Goal: Task Accomplishment & Management: Use online tool/utility

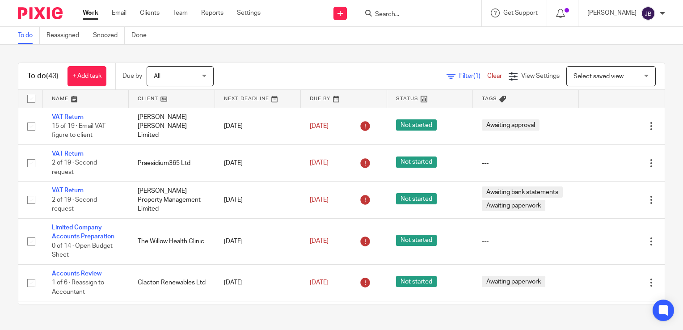
drag, startPoint x: 455, startPoint y: 76, endPoint x: 438, endPoint y: 76, distance: 17.0
click at [459, 76] on span "Filter (1)" at bounding box center [473, 76] width 28 height 6
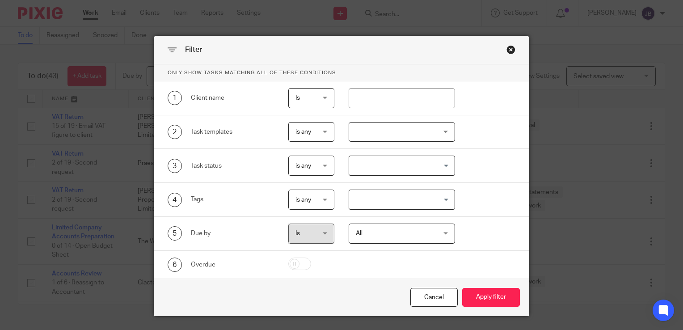
click at [359, 156] on div "Search for option" at bounding box center [400, 164] width 102 height 17
click at [365, 130] on div at bounding box center [402, 132] width 107 height 20
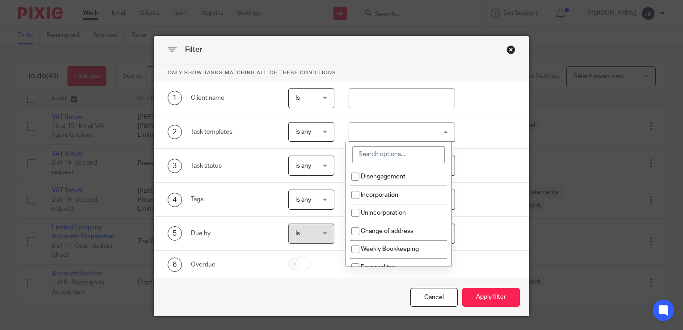
click at [366, 156] on input "search" at bounding box center [398, 154] width 92 height 17
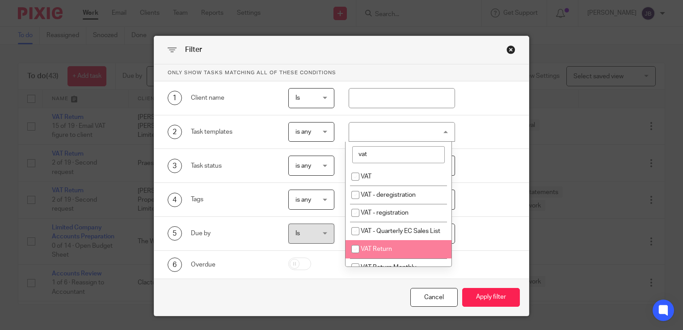
type input "vat"
click at [353, 256] on input "checkbox" at bounding box center [355, 248] width 17 height 17
checkbox input "true"
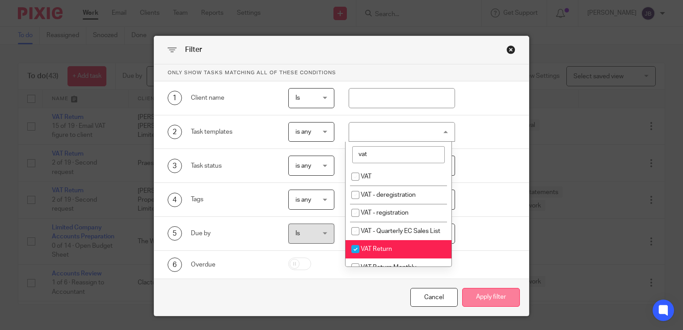
click at [490, 301] on button "Apply filter" at bounding box center [491, 297] width 58 height 19
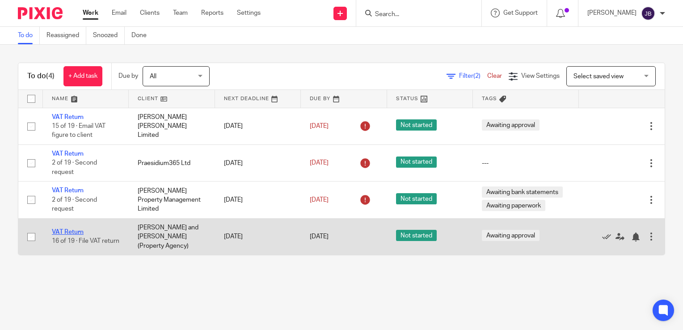
click at [77, 229] on link "VAT Return" at bounding box center [68, 232] width 32 height 6
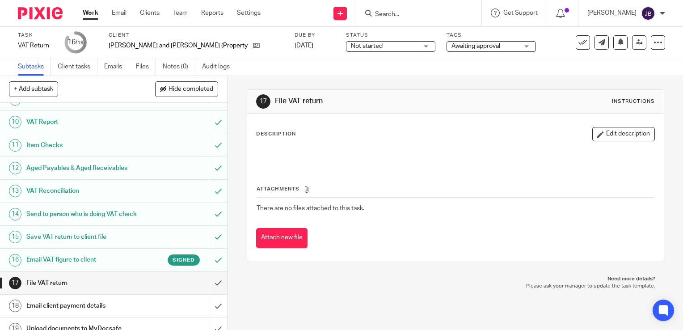
scroll to position [216, 0]
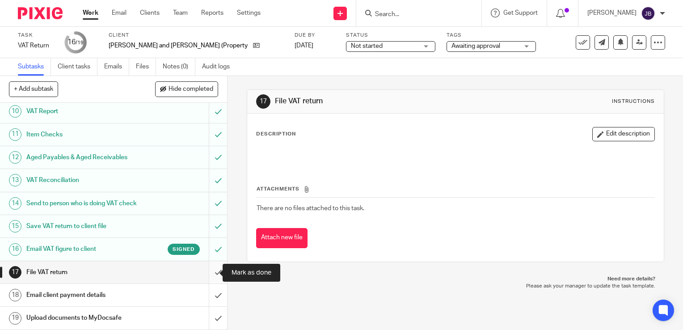
click at [205, 274] on input "submit" at bounding box center [113, 272] width 227 height 22
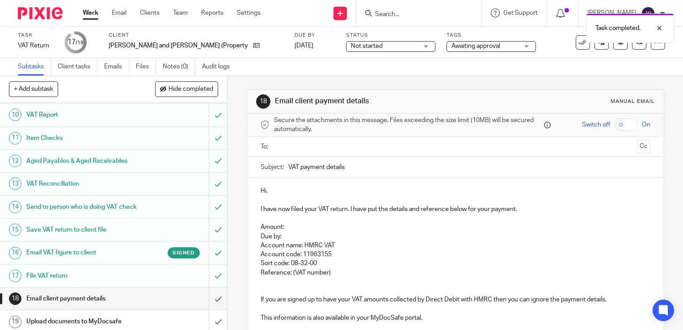
scroll to position [216, 0]
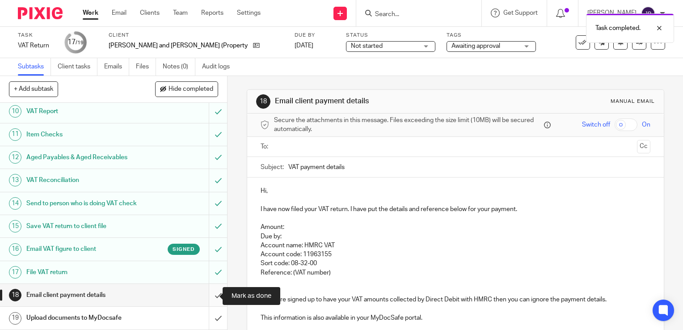
click at [212, 294] on input "submit" at bounding box center [113, 295] width 227 height 22
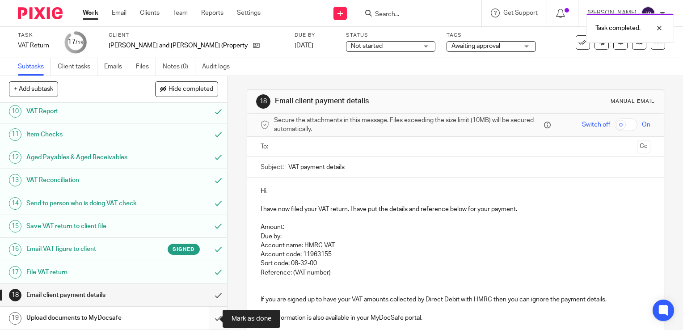
click at [209, 316] on input "submit" at bounding box center [113, 318] width 227 height 22
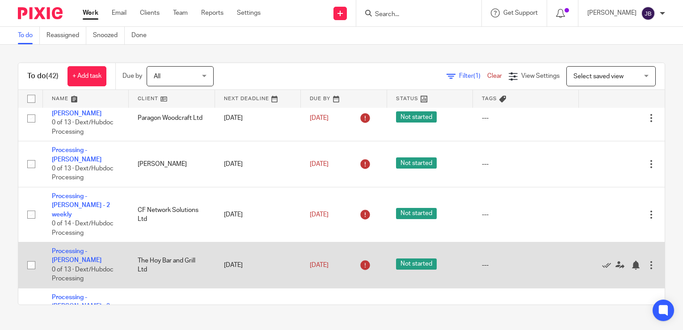
scroll to position [760, 0]
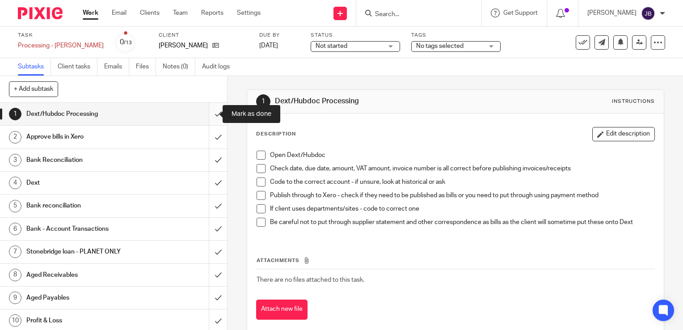
click at [206, 114] on input "submit" at bounding box center [113, 114] width 227 height 22
click at [207, 145] on input "submit" at bounding box center [113, 137] width 227 height 22
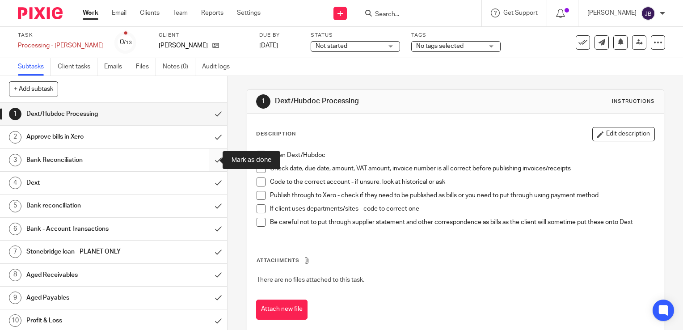
drag, startPoint x: 210, startPoint y: 160, endPoint x: 210, endPoint y: 168, distance: 7.6
click at [210, 160] on input "submit" at bounding box center [113, 160] width 227 height 22
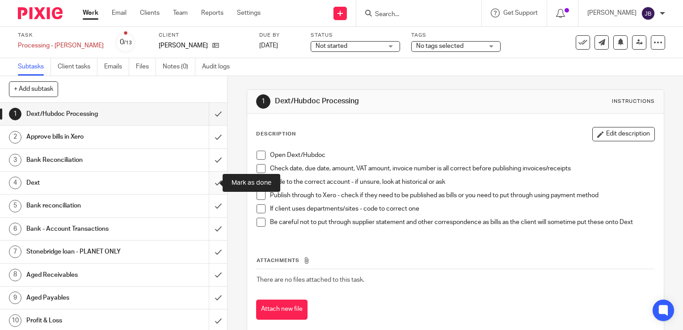
drag, startPoint x: 209, startPoint y: 183, endPoint x: 209, endPoint y: 207, distance: 24.1
click at [209, 183] on input "submit" at bounding box center [113, 183] width 227 height 22
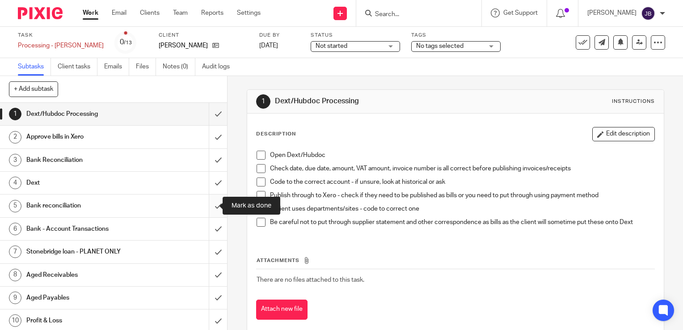
click at [209, 209] on input "submit" at bounding box center [113, 205] width 227 height 22
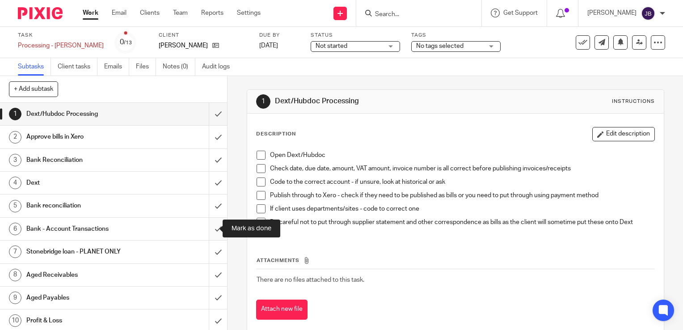
click at [210, 232] on input "submit" at bounding box center [113, 229] width 227 height 22
click at [209, 248] on input "submit" at bounding box center [113, 251] width 227 height 22
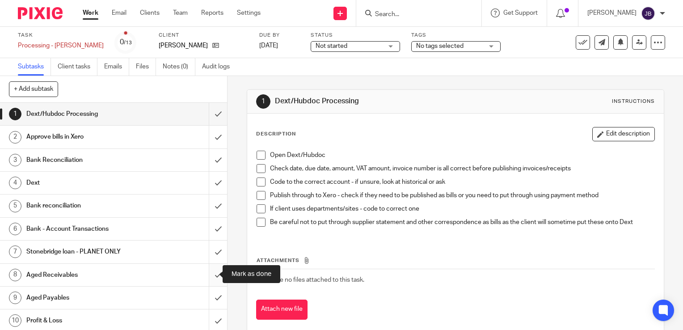
drag, startPoint x: 208, startPoint y: 272, endPoint x: 205, endPoint y: 292, distance: 19.8
click at [208, 273] on input "submit" at bounding box center [113, 275] width 227 height 22
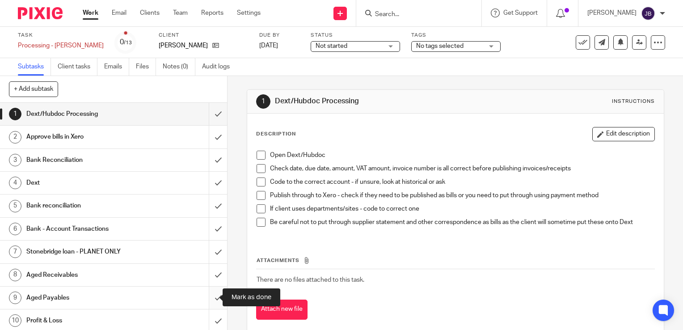
drag, startPoint x: 205, startPoint y: 293, endPoint x: 207, endPoint y: 311, distance: 18.4
click at [205, 294] on input "submit" at bounding box center [113, 297] width 227 height 22
click at [208, 319] on input "submit" at bounding box center [113, 320] width 227 height 22
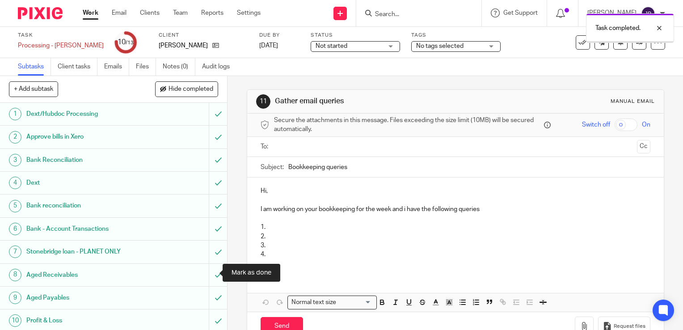
scroll to position [70, 0]
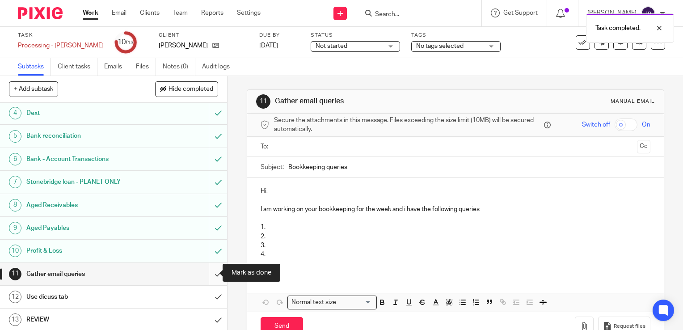
click at [210, 273] on input "submit" at bounding box center [113, 274] width 227 height 22
click at [210, 288] on input "submit" at bounding box center [113, 297] width 227 height 22
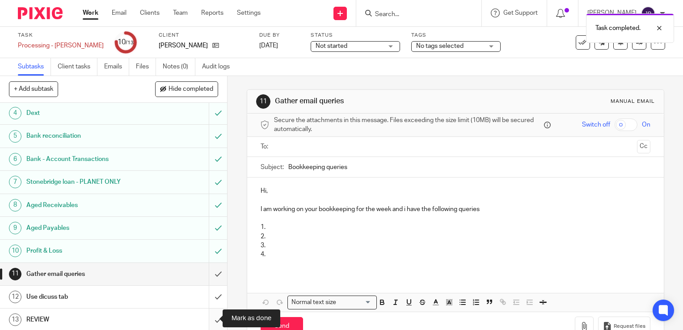
click at [210, 314] on input "submit" at bounding box center [113, 319] width 227 height 22
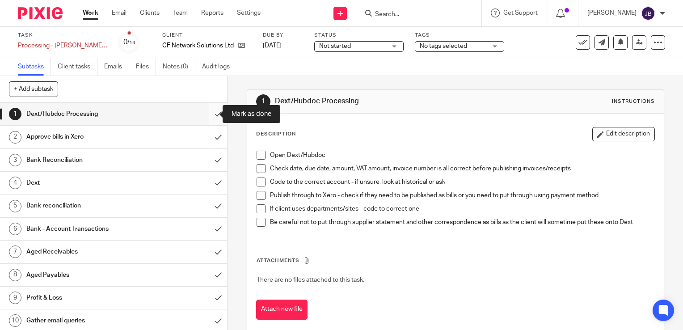
click at [210, 115] on input "submit" at bounding box center [113, 114] width 227 height 22
drag, startPoint x: 211, startPoint y: 137, endPoint x: 209, endPoint y: 156, distance: 19.7
click at [211, 139] on input "submit" at bounding box center [113, 137] width 227 height 22
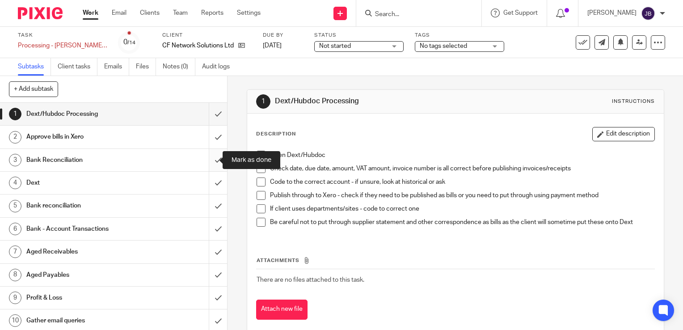
drag, startPoint x: 209, startPoint y: 160, endPoint x: 209, endPoint y: 168, distance: 7.6
click at [209, 161] on input "submit" at bounding box center [113, 160] width 227 height 22
click at [209, 189] on input "submit" at bounding box center [113, 183] width 227 height 22
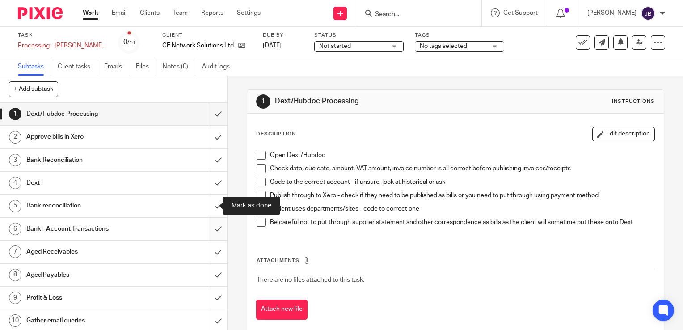
drag, startPoint x: 207, startPoint y: 207, endPoint x: 207, endPoint y: 225, distance: 18.3
click at [207, 208] on input "submit" at bounding box center [113, 205] width 227 height 22
click at [207, 227] on input "submit" at bounding box center [113, 229] width 227 height 22
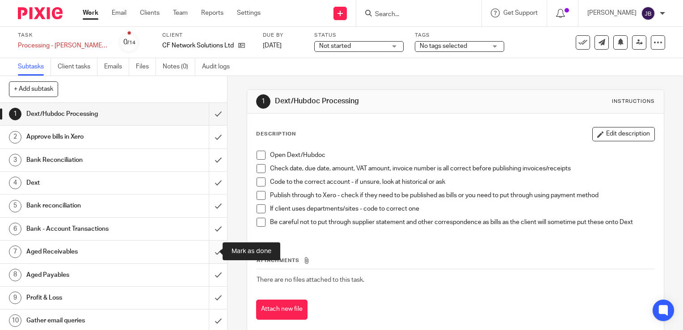
click at [207, 244] on input "submit" at bounding box center [113, 251] width 227 height 22
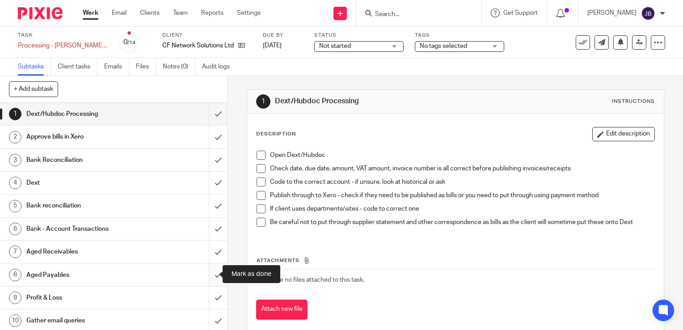
click at [206, 269] on input "submit" at bounding box center [113, 275] width 227 height 22
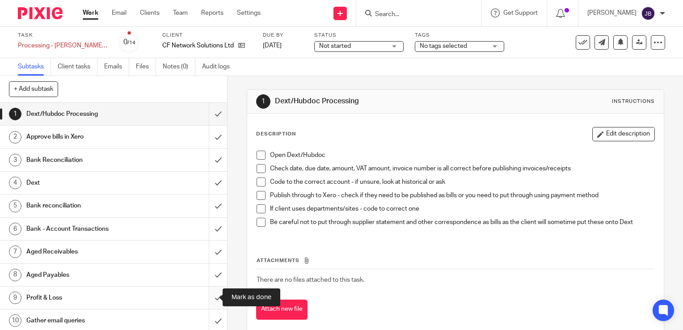
drag, startPoint x: 209, startPoint y: 290, endPoint x: 207, endPoint y: 301, distance: 10.8
click at [209, 291] on input "submit" at bounding box center [113, 297] width 227 height 22
click at [207, 311] on input "submit" at bounding box center [113, 320] width 227 height 22
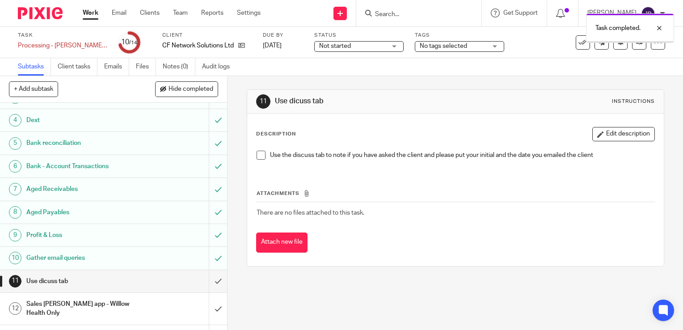
scroll to position [102, 0]
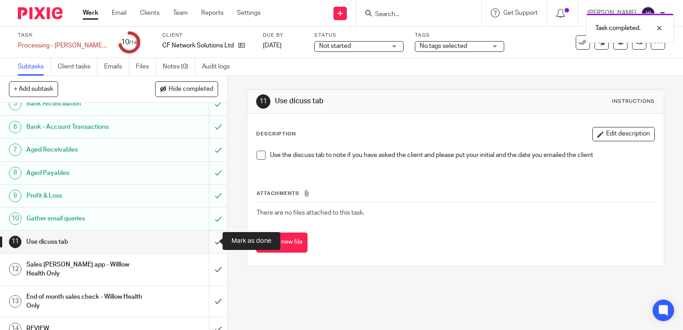
click at [214, 237] on input "submit" at bounding box center [113, 242] width 227 height 22
click at [214, 257] on input "submit" at bounding box center [113, 269] width 227 height 32
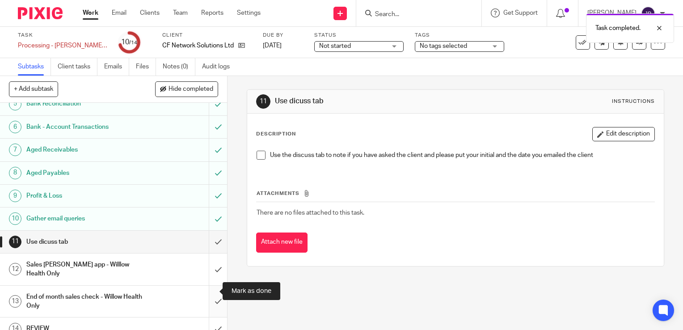
drag, startPoint x: 211, startPoint y: 285, endPoint x: 210, endPoint y: 310, distance: 24.6
click at [211, 286] on input "submit" at bounding box center [113, 302] width 227 height 32
click at [211, 318] on input "submit" at bounding box center [113, 328] width 227 height 22
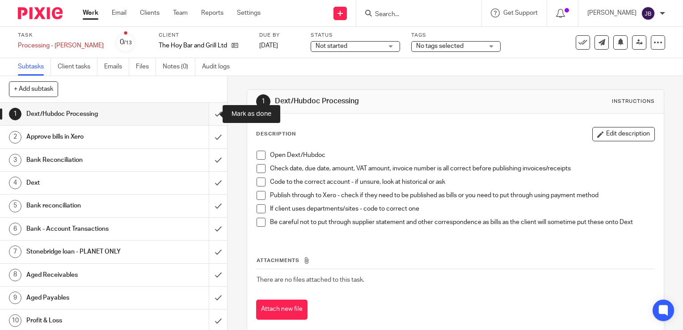
click at [206, 115] on input "submit" at bounding box center [113, 114] width 227 height 22
click at [202, 141] on input "submit" at bounding box center [113, 137] width 227 height 22
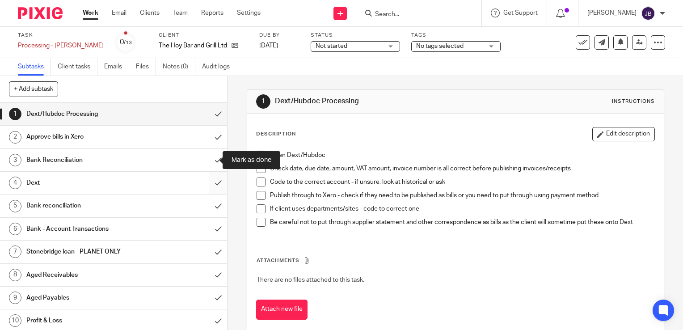
drag, startPoint x: 207, startPoint y: 160, endPoint x: 207, endPoint y: 173, distance: 13.0
click at [207, 160] on input "submit" at bounding box center [113, 160] width 227 height 22
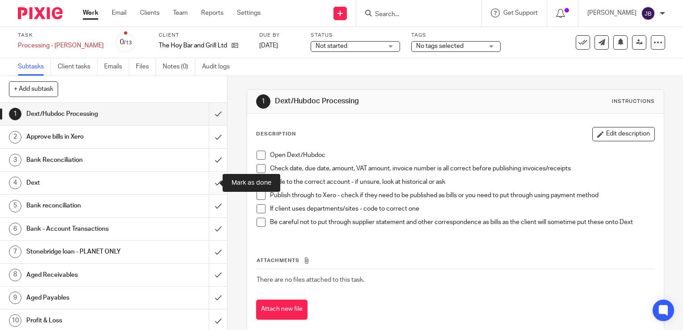
click at [207, 179] on input "submit" at bounding box center [113, 183] width 227 height 22
click at [205, 207] on input "submit" at bounding box center [113, 205] width 227 height 22
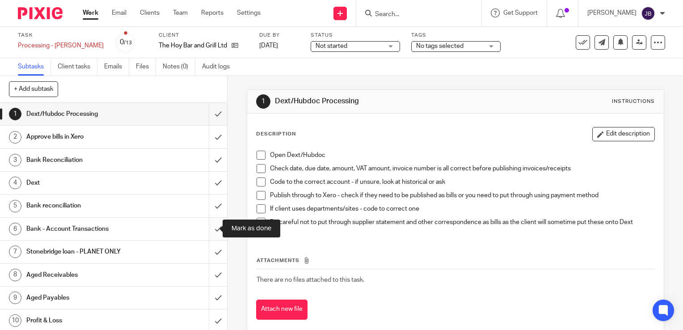
click at [209, 233] on input "submit" at bounding box center [113, 229] width 227 height 22
click at [210, 251] on input "submit" at bounding box center [113, 251] width 227 height 22
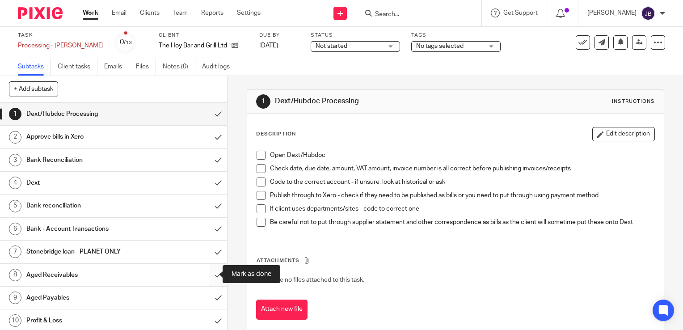
drag, startPoint x: 206, startPoint y: 278, endPoint x: 207, endPoint y: 283, distance: 5.0
click at [206, 278] on input "submit" at bounding box center [113, 275] width 227 height 22
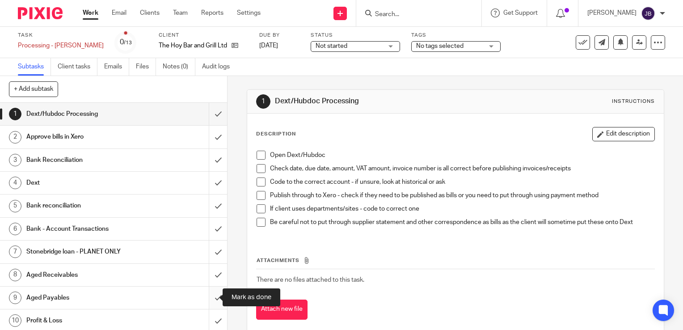
click at [207, 298] on input "submit" at bounding box center [113, 297] width 227 height 22
click at [206, 312] on input "submit" at bounding box center [113, 320] width 227 height 22
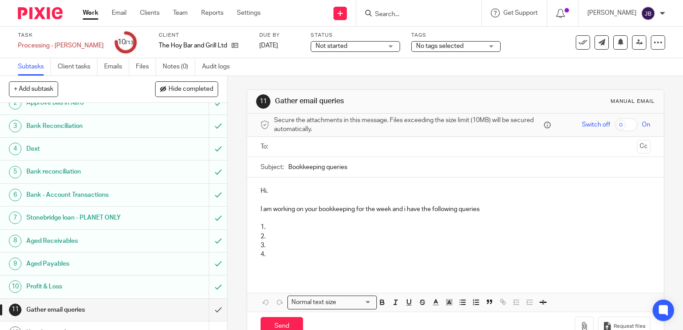
scroll to position [70, 0]
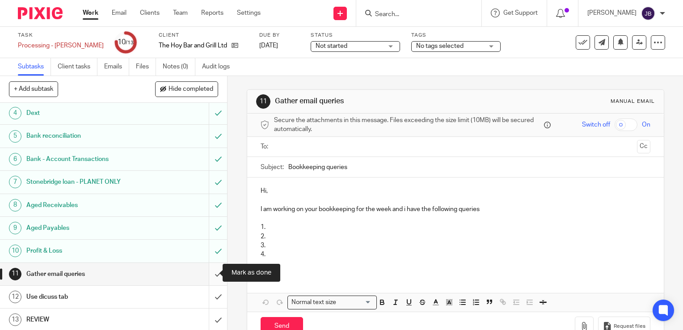
click at [211, 271] on input "submit" at bounding box center [113, 274] width 227 height 22
drag, startPoint x: 209, startPoint y: 296, endPoint x: 208, endPoint y: 315, distance: 19.2
click at [209, 297] on input "submit" at bounding box center [113, 297] width 227 height 22
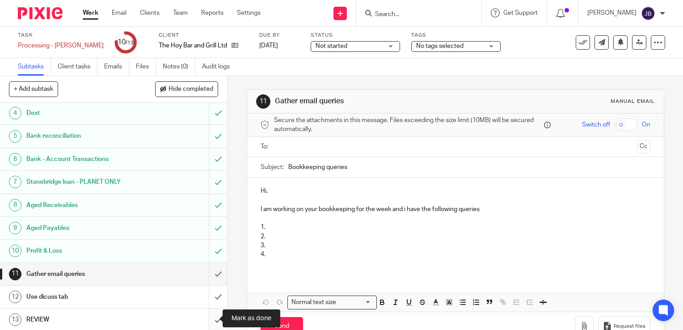
click at [208, 317] on input "submit" at bounding box center [113, 319] width 227 height 22
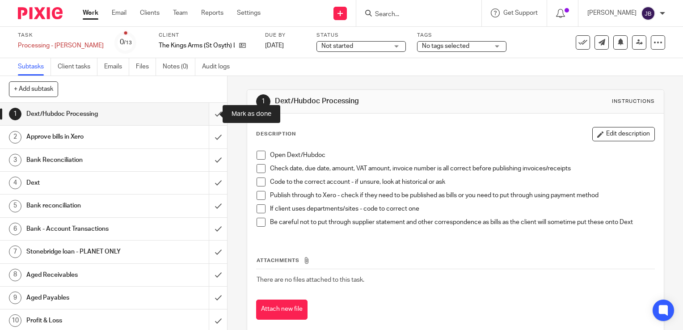
click at [207, 116] on input "submit" at bounding box center [113, 114] width 227 height 22
click at [201, 142] on input "submit" at bounding box center [113, 137] width 227 height 22
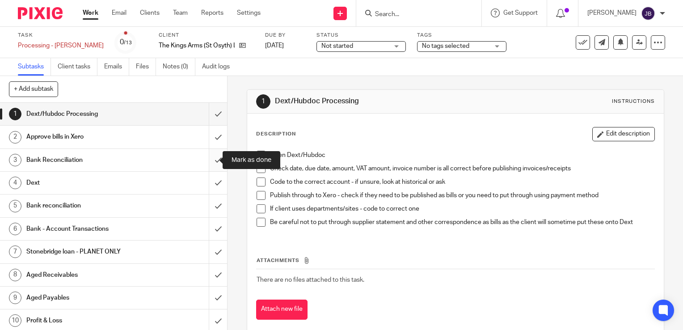
drag, startPoint x: 206, startPoint y: 160, endPoint x: 207, endPoint y: 178, distance: 17.5
click at [206, 161] on input "submit" at bounding box center [113, 160] width 227 height 22
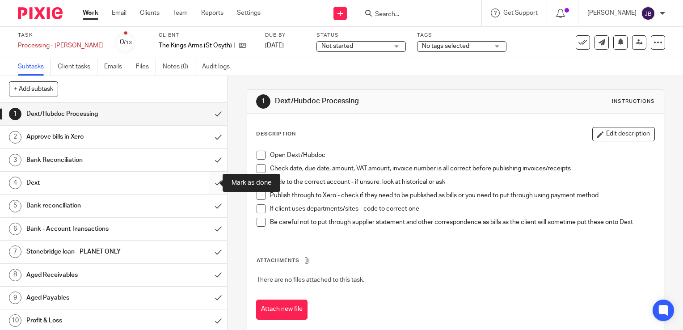
click at [207, 179] on input "submit" at bounding box center [113, 183] width 227 height 22
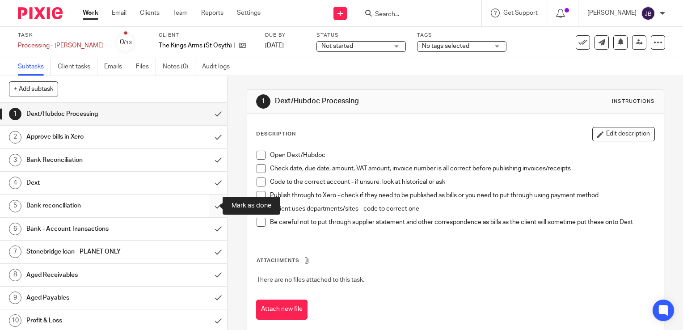
click at [211, 203] on input "submit" at bounding box center [113, 205] width 227 height 22
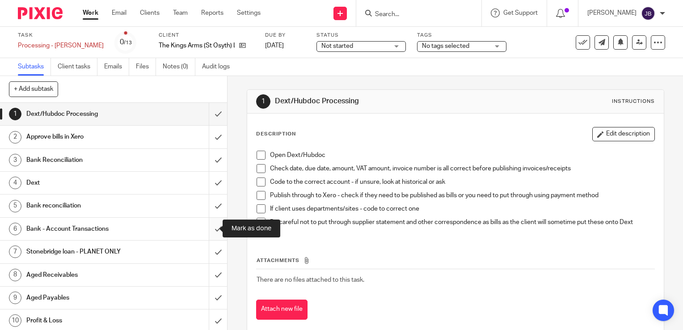
drag, startPoint x: 209, startPoint y: 226, endPoint x: 209, endPoint y: 235, distance: 9.4
click at [209, 226] on input "submit" at bounding box center [113, 229] width 227 height 22
click at [210, 245] on input "submit" at bounding box center [113, 251] width 227 height 22
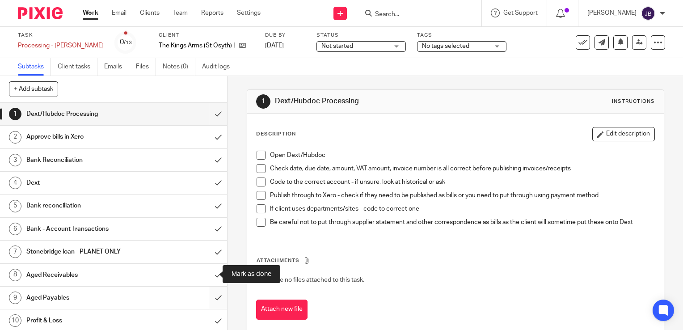
drag, startPoint x: 211, startPoint y: 276, endPoint x: 209, endPoint y: 295, distance: 19.3
click at [211, 277] on input "submit" at bounding box center [113, 275] width 227 height 22
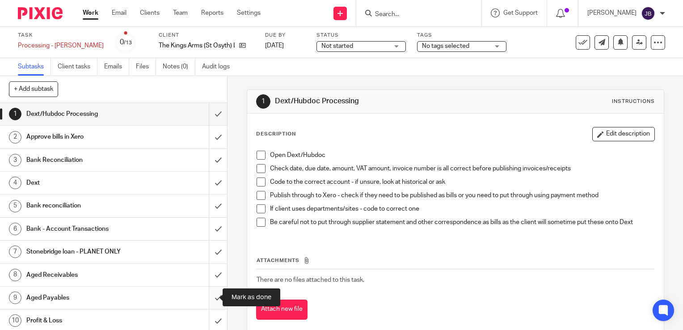
drag, startPoint x: 209, startPoint y: 299, endPoint x: 209, endPoint y: 310, distance: 11.2
click at [209, 299] on input "submit" at bounding box center [113, 297] width 227 height 22
click at [210, 312] on input "submit" at bounding box center [113, 320] width 227 height 22
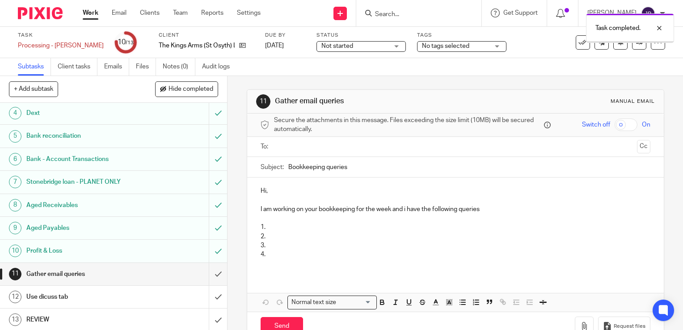
scroll to position [70, 0]
click at [210, 270] on input "submit" at bounding box center [113, 274] width 227 height 22
click at [209, 299] on input "submit" at bounding box center [113, 297] width 227 height 22
click at [209, 315] on input "submit" at bounding box center [113, 319] width 227 height 22
